Goal: Information Seeking & Learning: Get advice/opinions

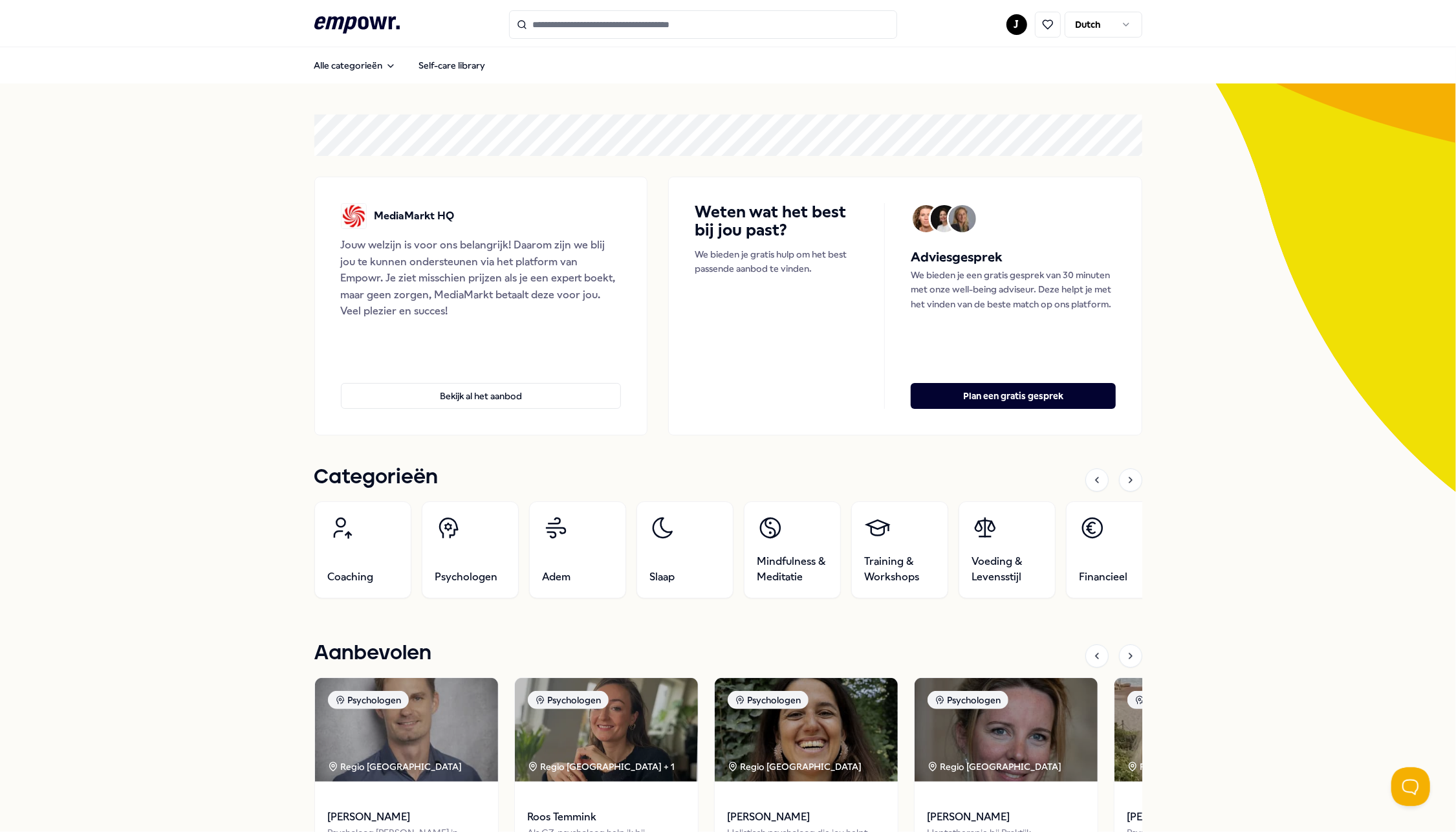
click at [1094, 22] on html ".empowr-logo_svg__cls-1{fill:#03032f} J Dutch Alle categorieën Self-care librar…" at bounding box center [728, 416] width 1456 height 832
click at [1098, 22] on html ".empowr-logo_svg__cls-1{fill:#03032f} J Dutch Alle categorieën Self-care librar…" at bounding box center [728, 416] width 1456 height 832
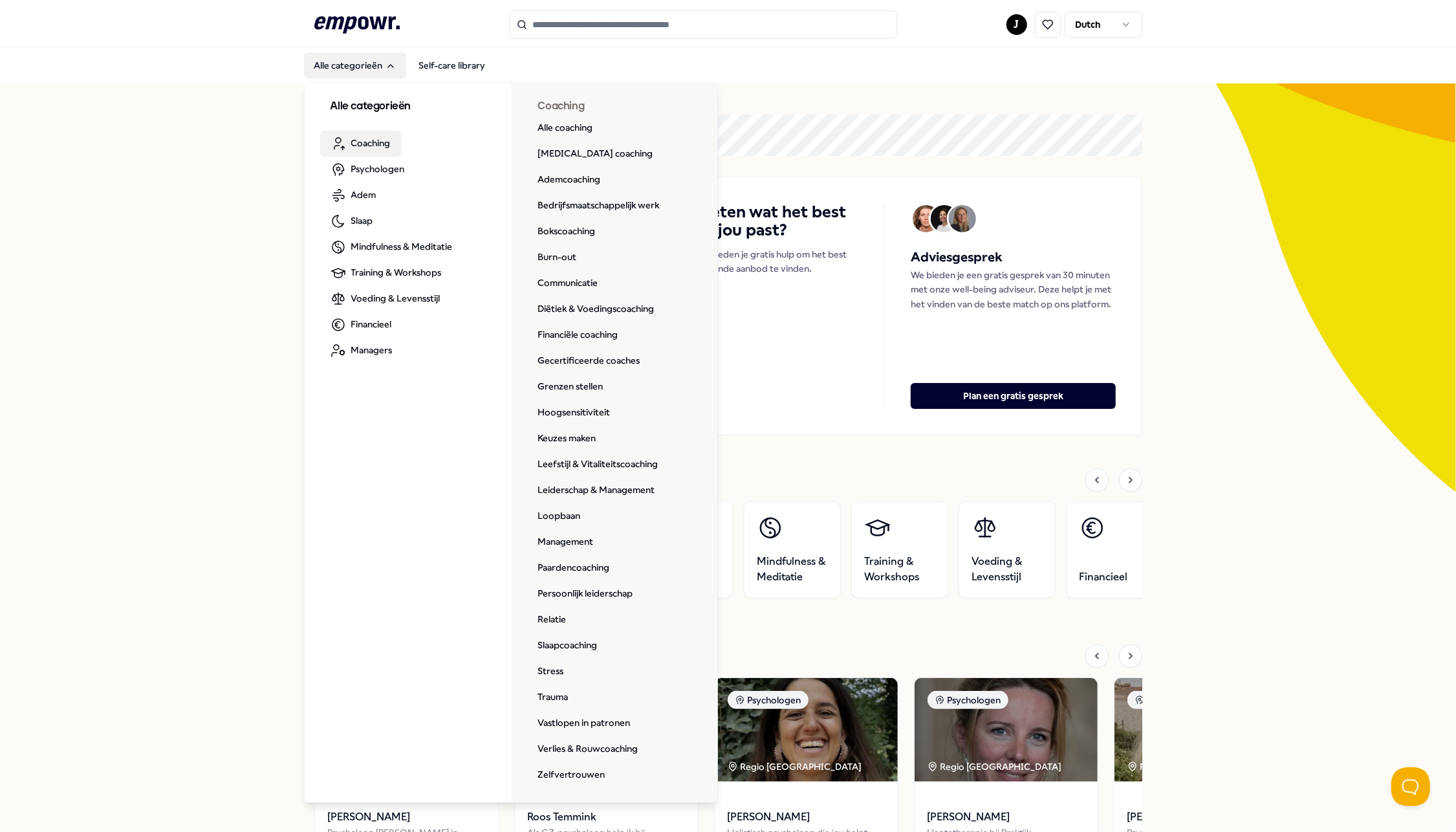
click at [368, 146] on span "Coaching" at bounding box center [371, 143] width 39 height 14
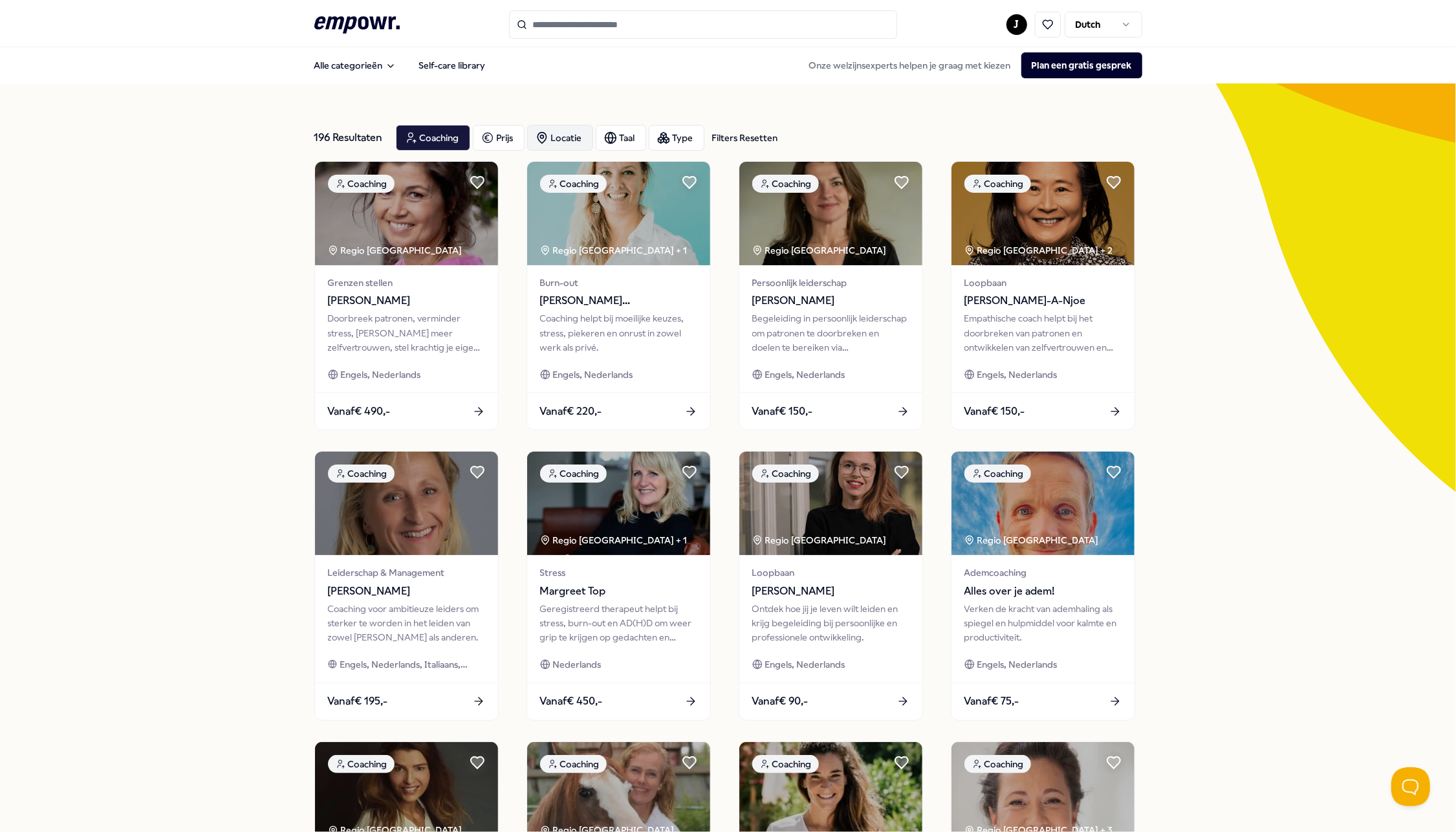
click at [568, 136] on div "Locatie" at bounding box center [560, 138] width 66 height 26
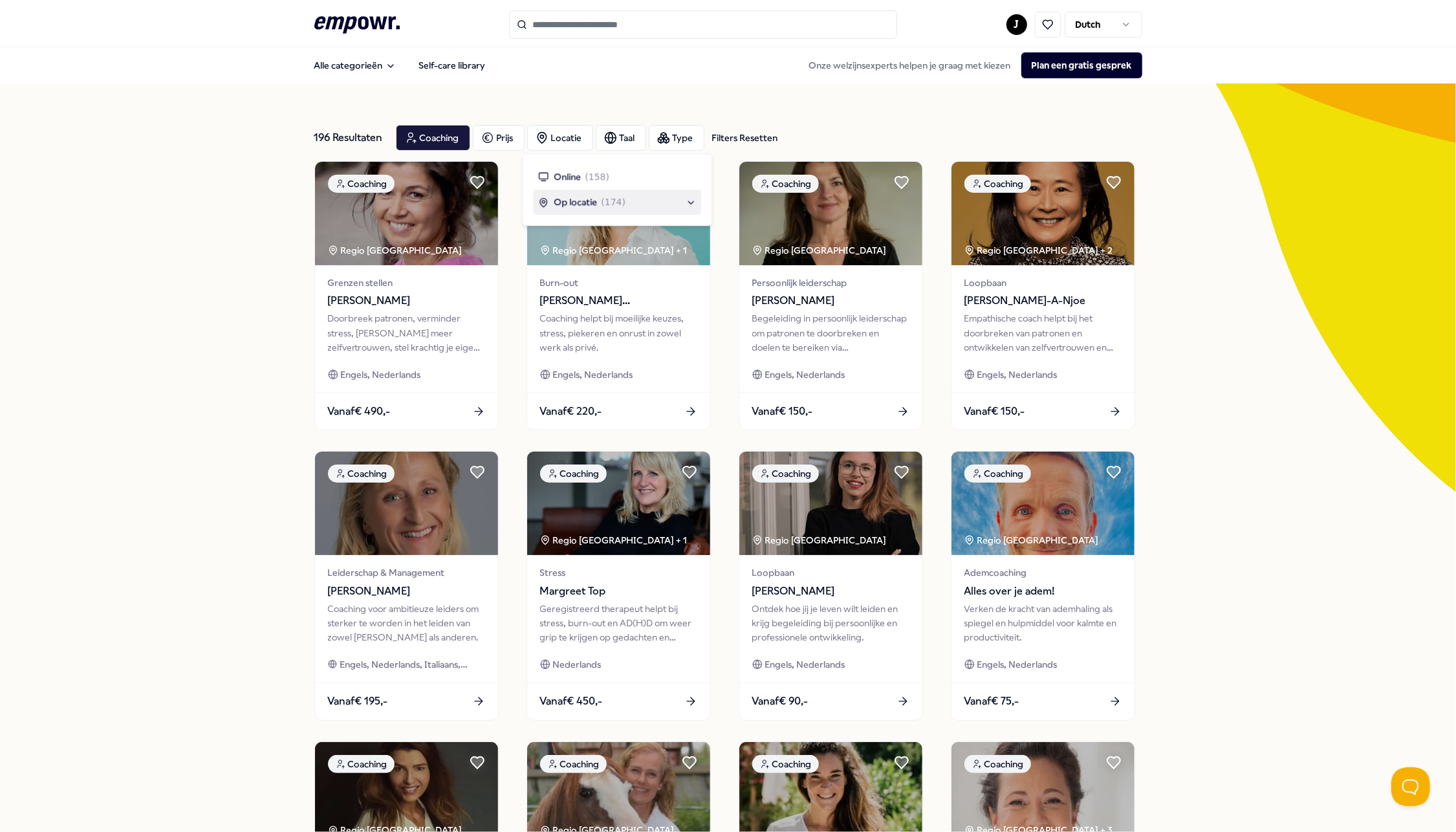
click at [581, 198] on span "Op locatie" at bounding box center [576, 202] width 43 height 14
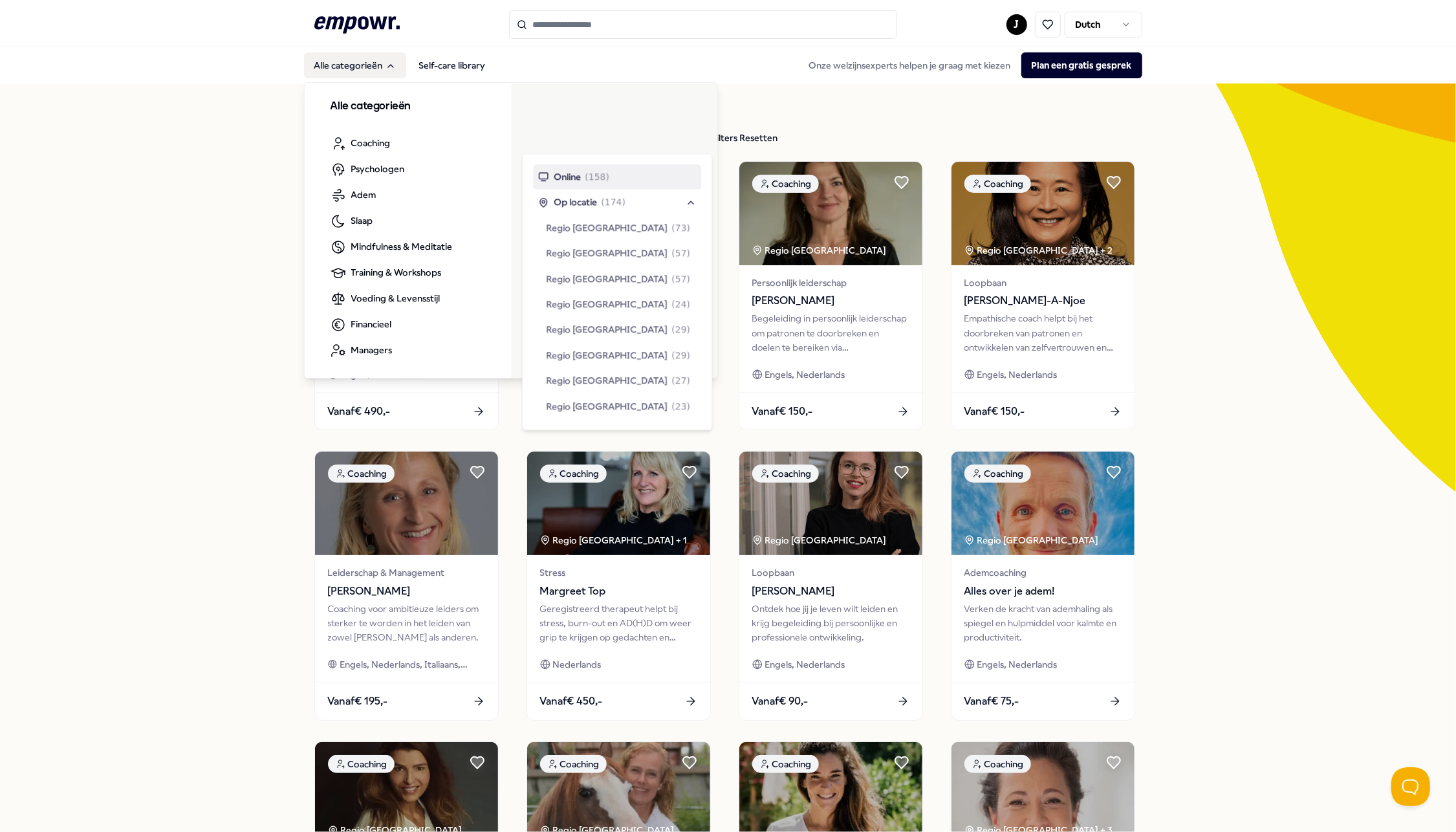
click at [374, 62] on button "Alle categorieën" at bounding box center [355, 65] width 103 height 26
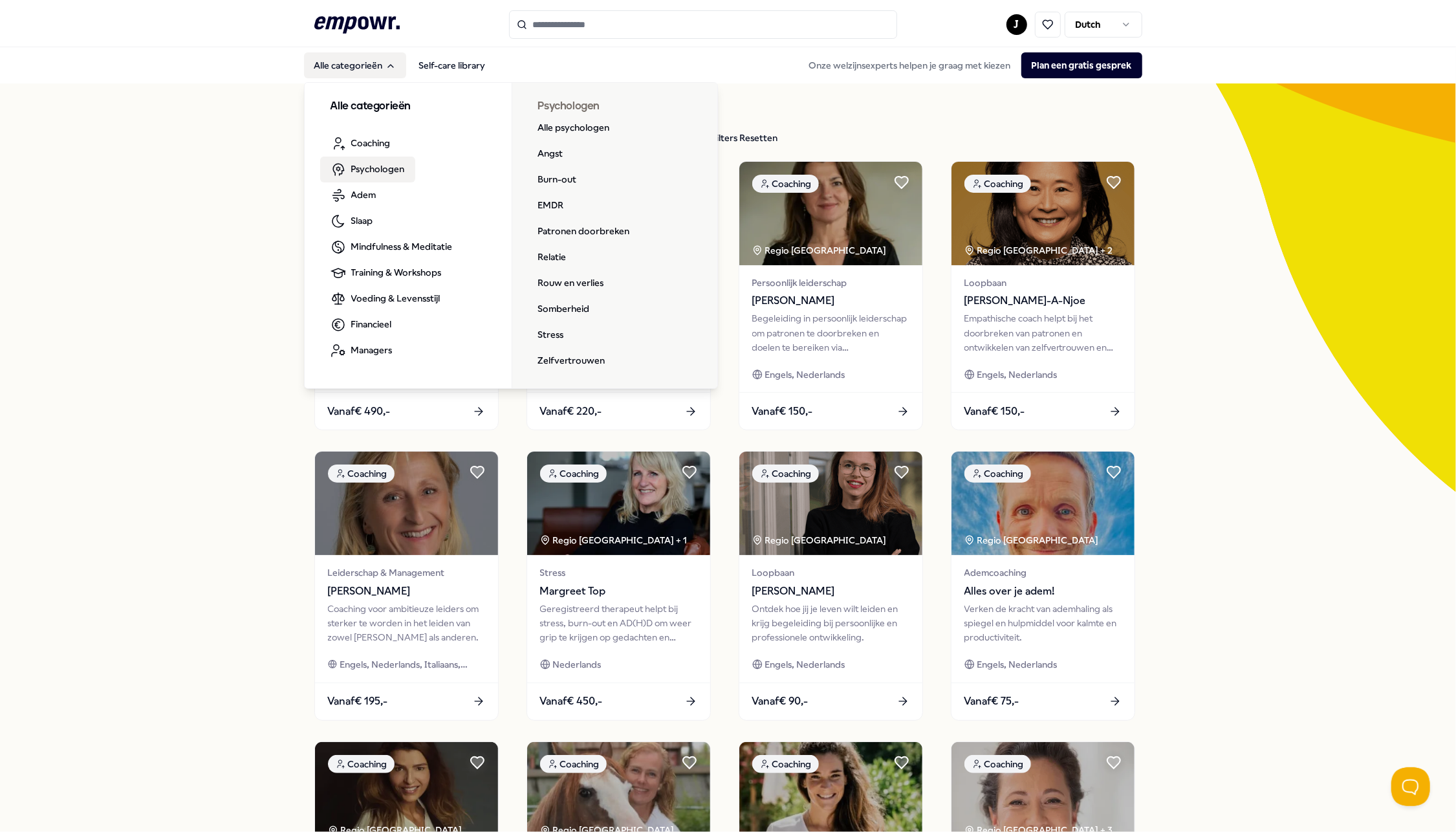
click at [363, 166] on span "Psychologen" at bounding box center [378, 169] width 53 height 14
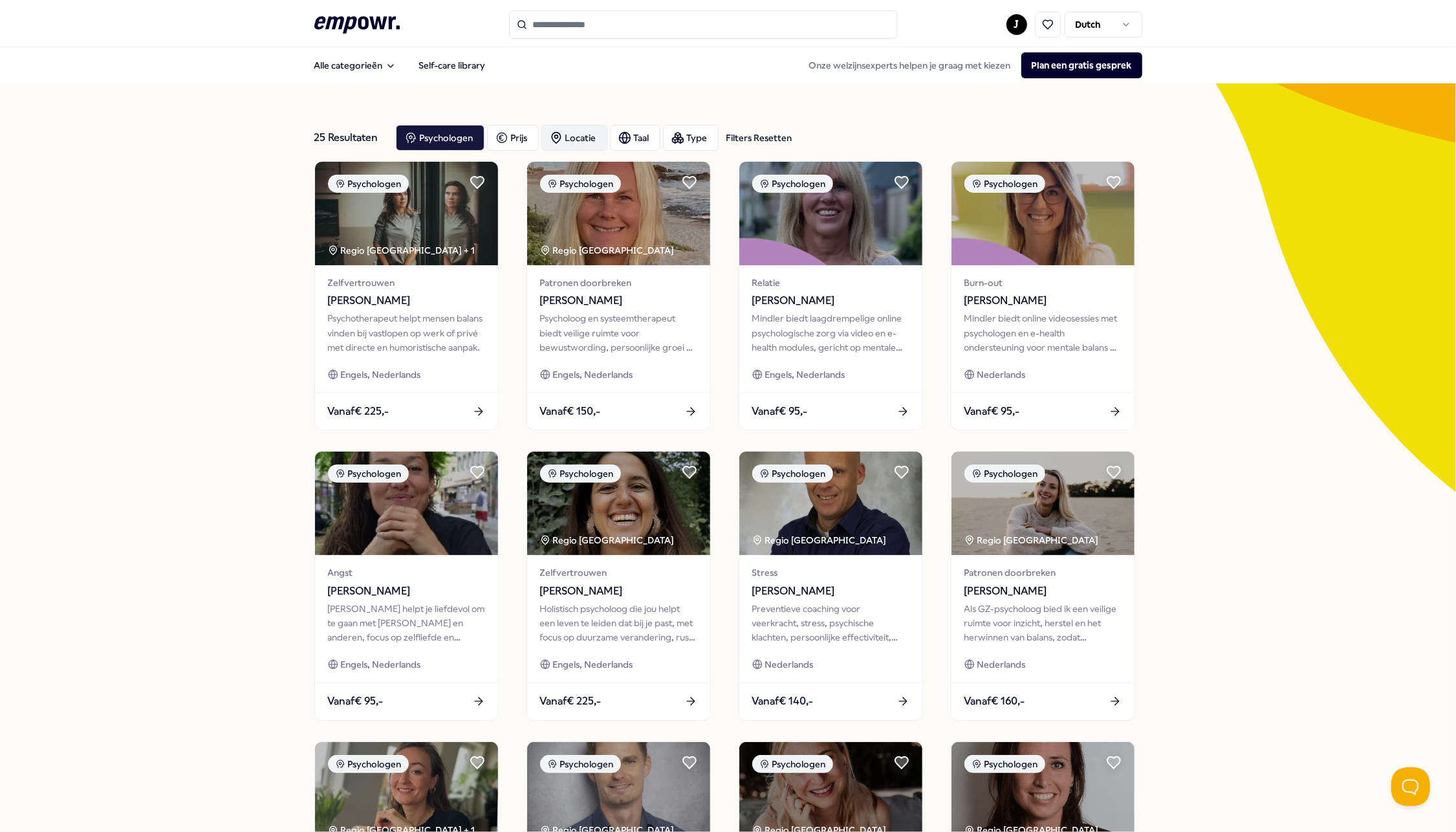
click at [578, 135] on div "Locatie" at bounding box center [574, 138] width 66 height 26
click at [595, 204] on span "Op locatie" at bounding box center [589, 202] width 43 height 14
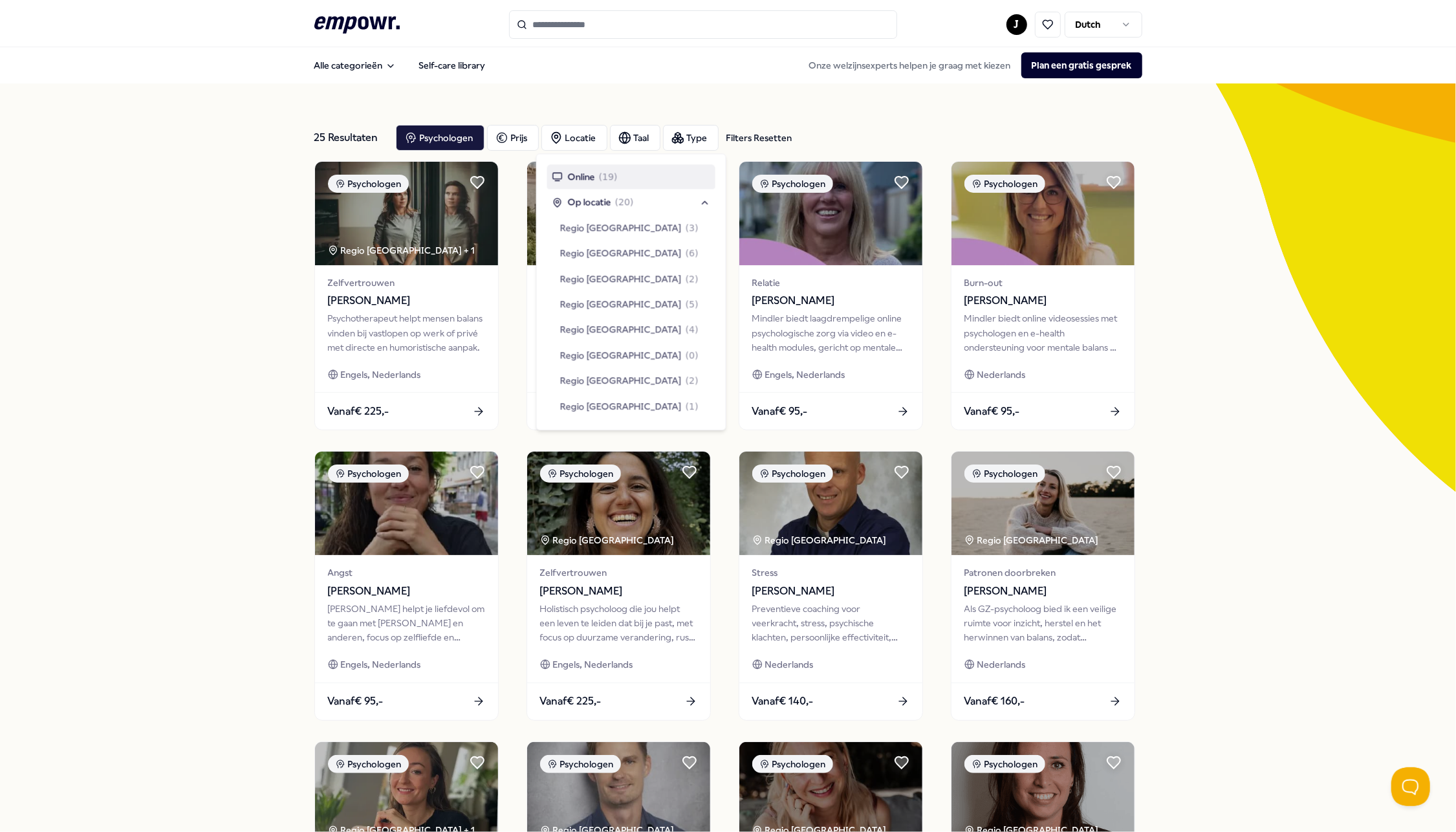
click at [569, 97] on div "25 Resultaten Filters Resetten Psychologen [PERSON_NAME] Taal Type Filters Rese…" at bounding box center [728, 589] width 828 height 1009
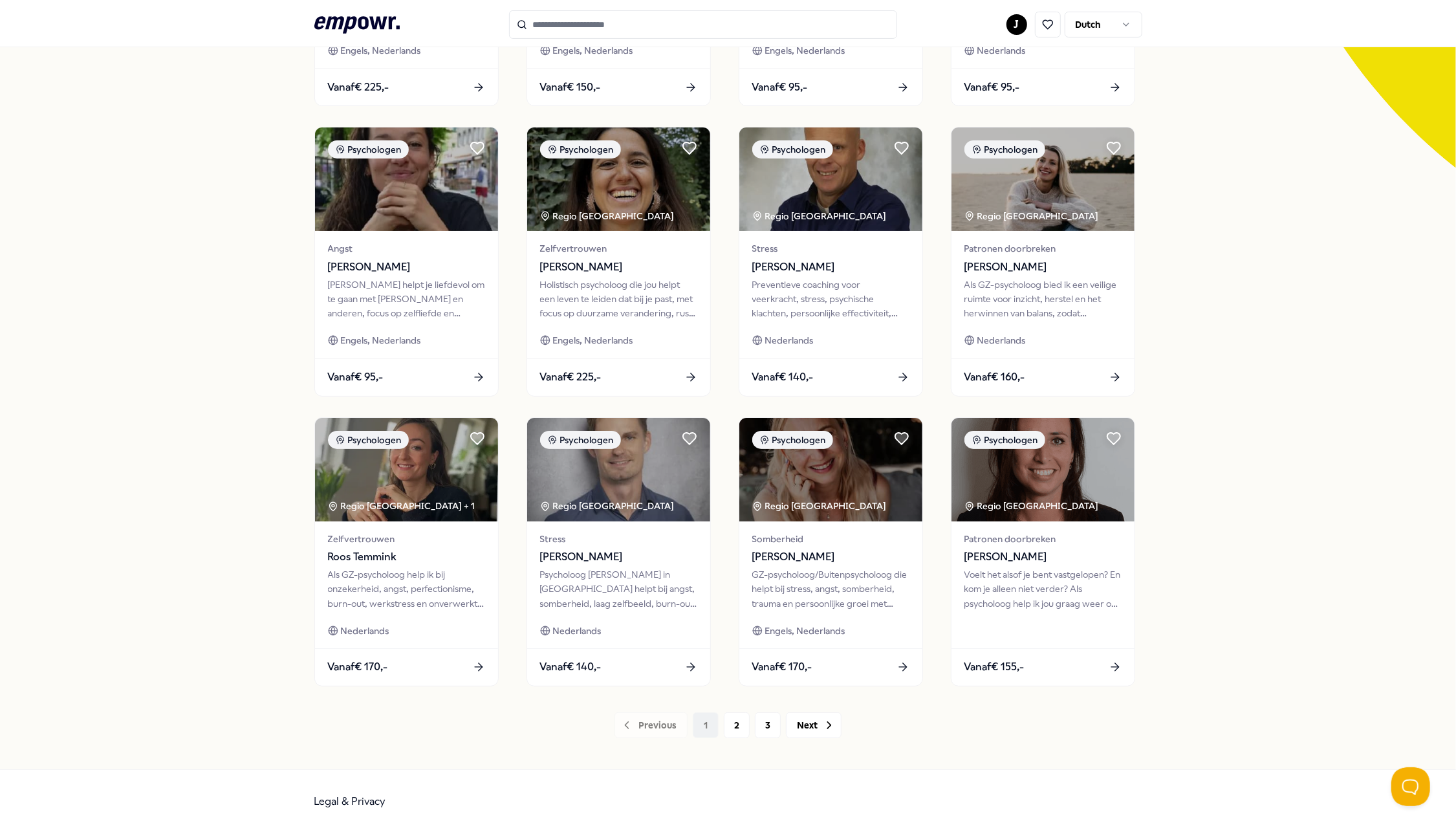
scroll to position [1, 0]
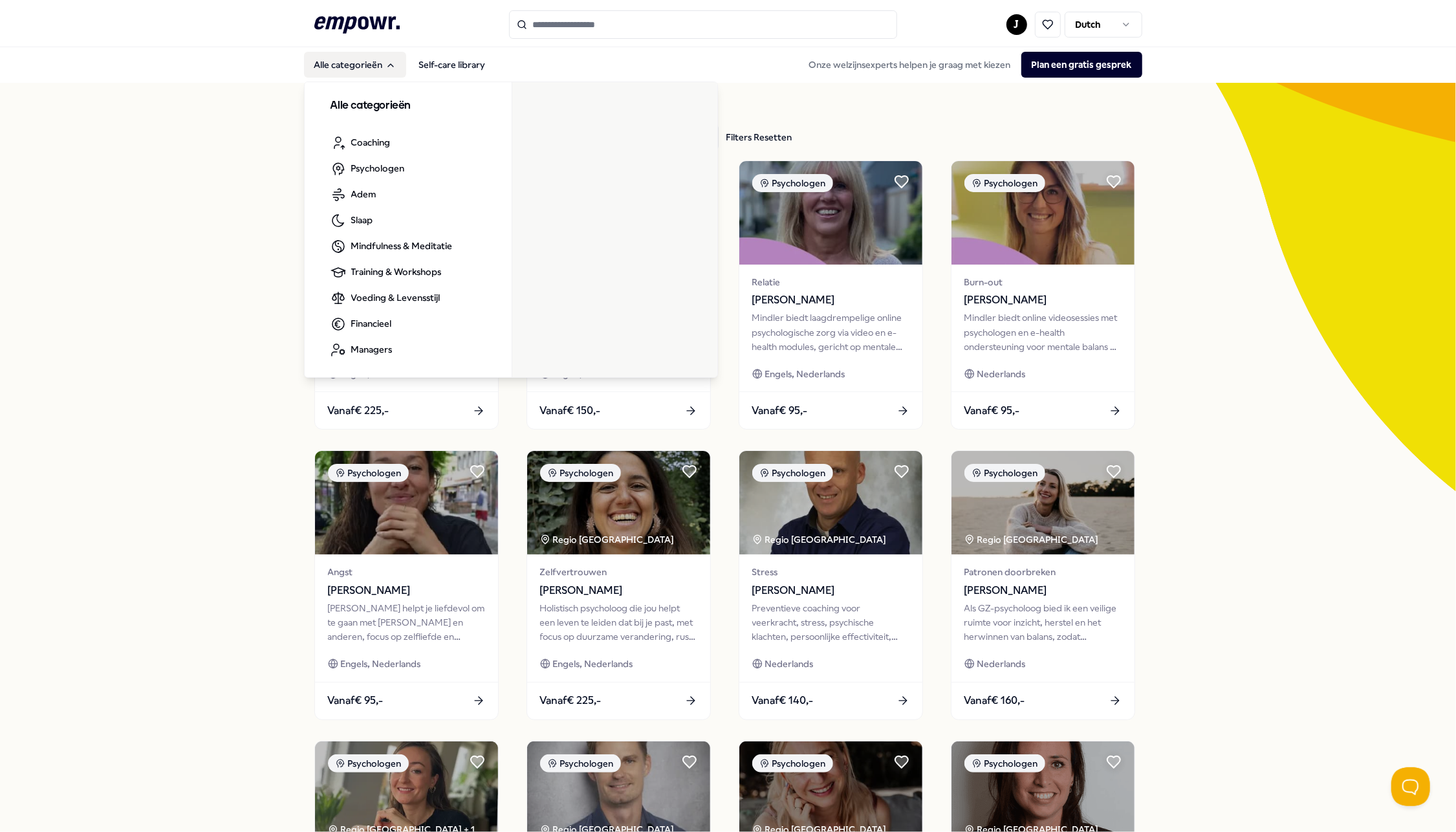
click at [370, 66] on button "Alle categorieën" at bounding box center [355, 65] width 103 height 26
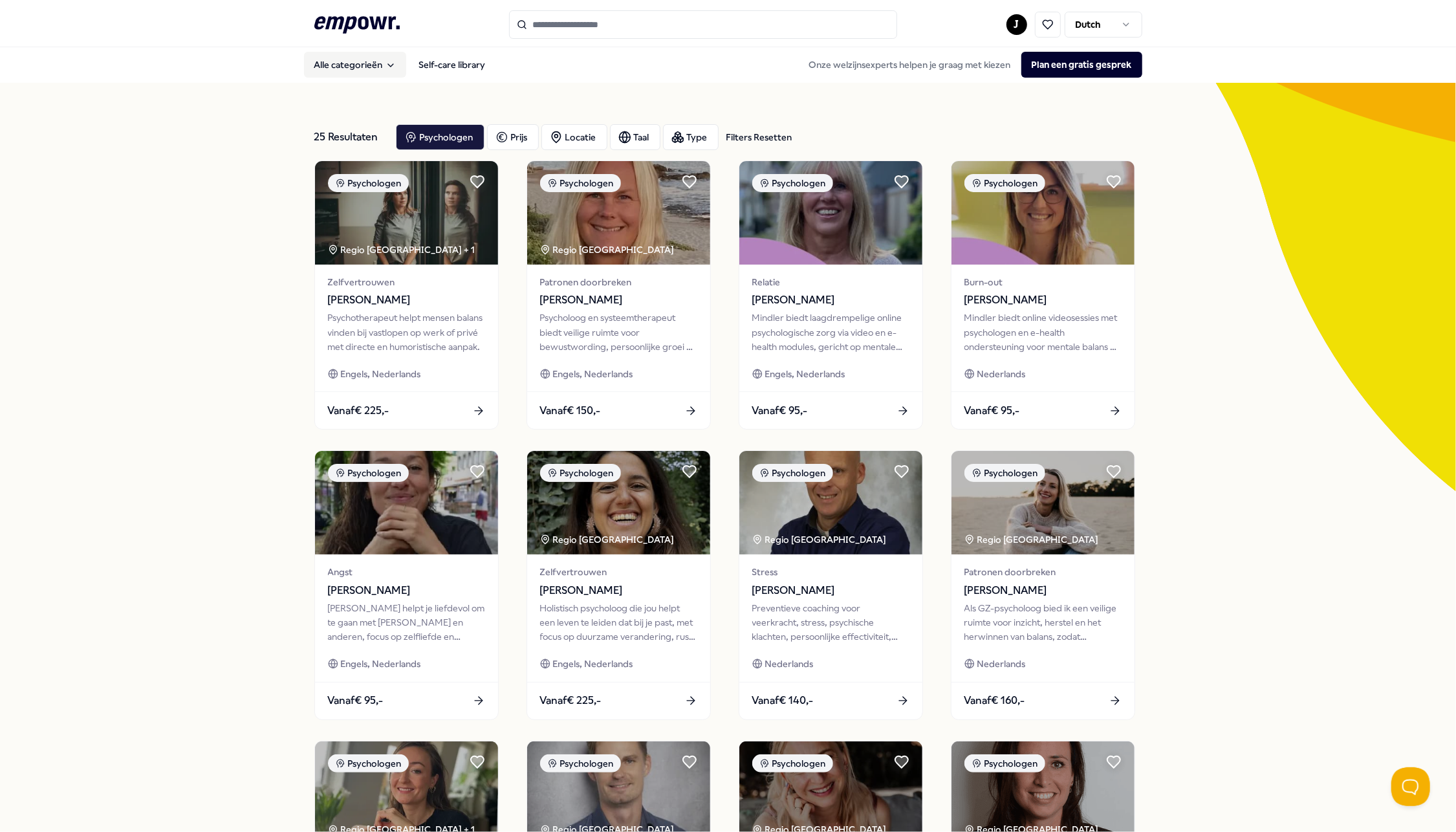
click at [372, 66] on button "Alle categorieën" at bounding box center [355, 65] width 103 height 26
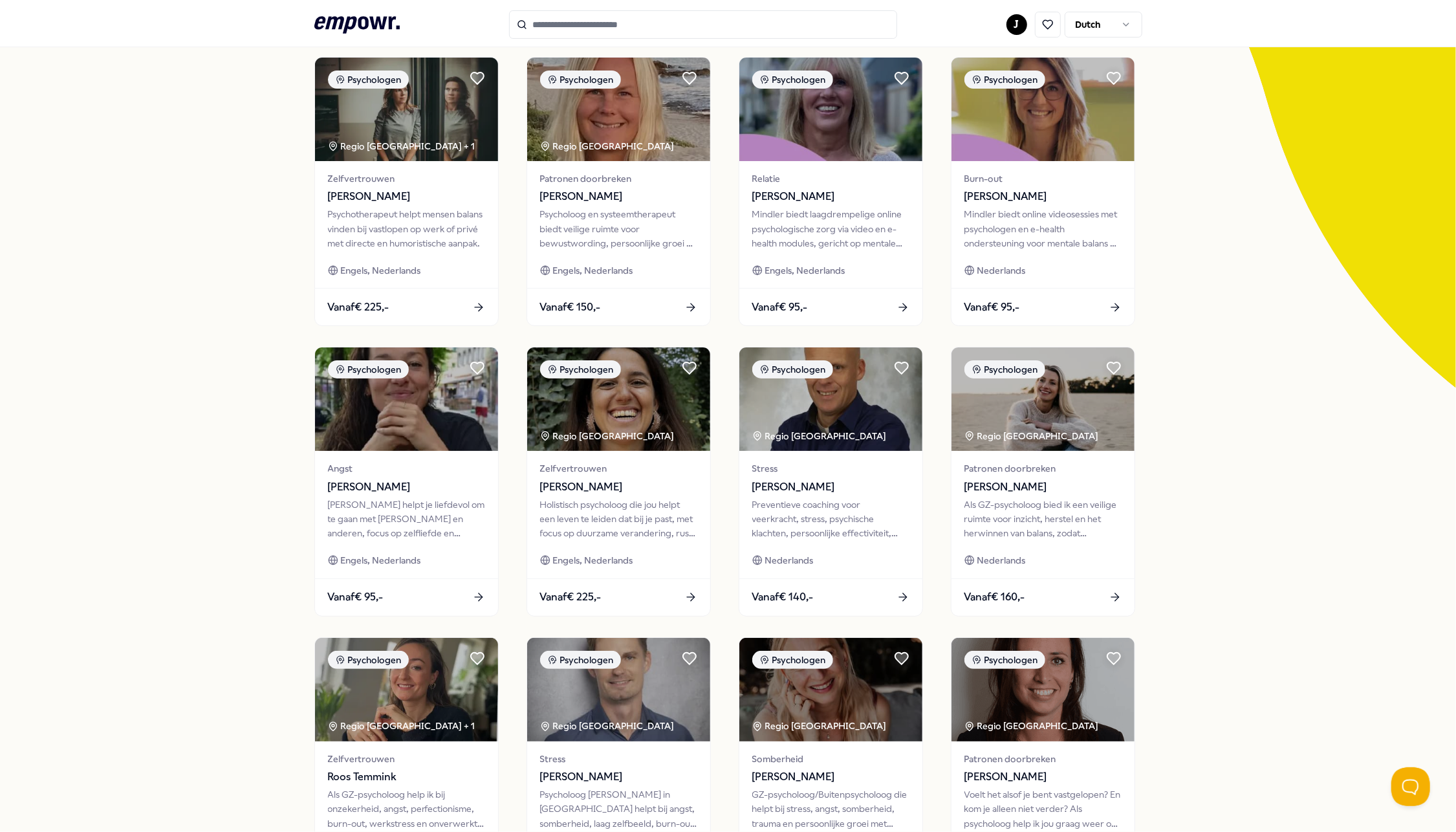
scroll to position [0, 0]
